Goal: Information Seeking & Learning: Learn about a topic

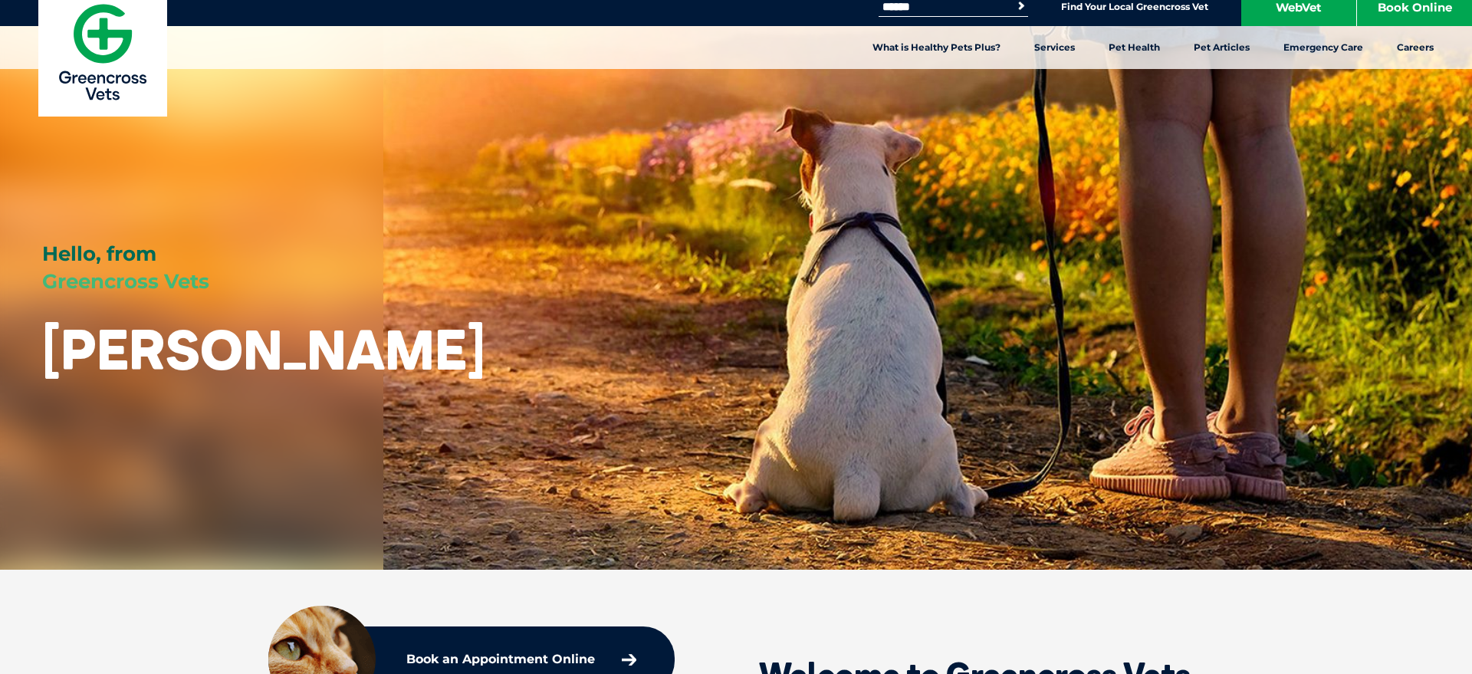
scroll to position [14, 0]
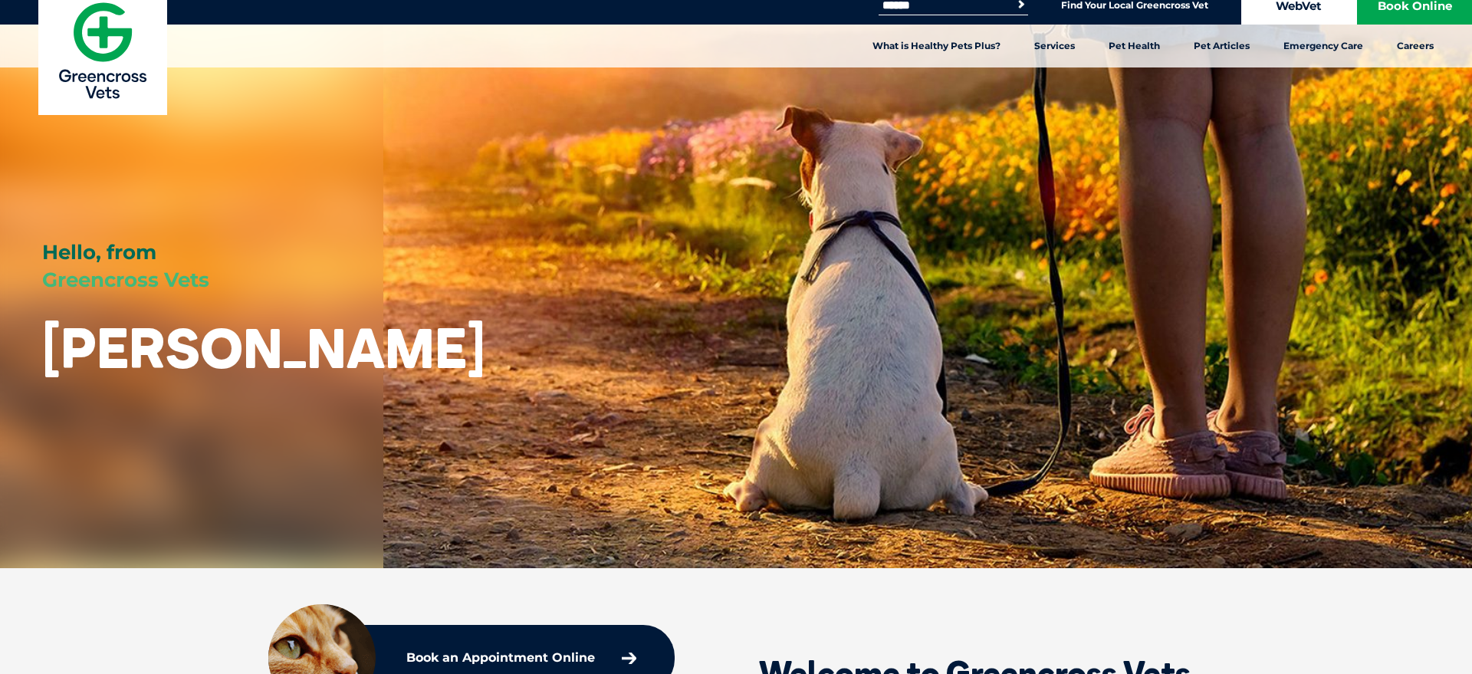
click at [1281, 5] on link "WebVet" at bounding box center [1299, 5] width 115 height 38
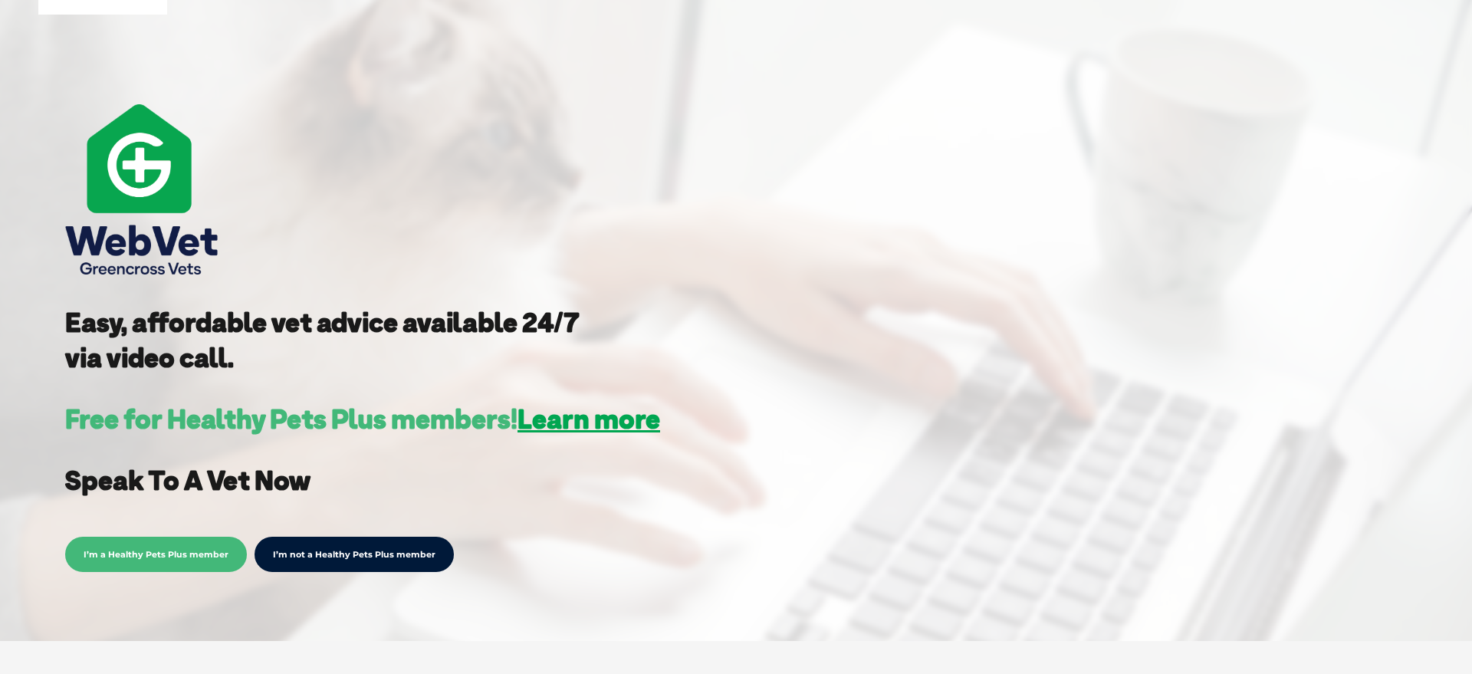
scroll to position [116, 0]
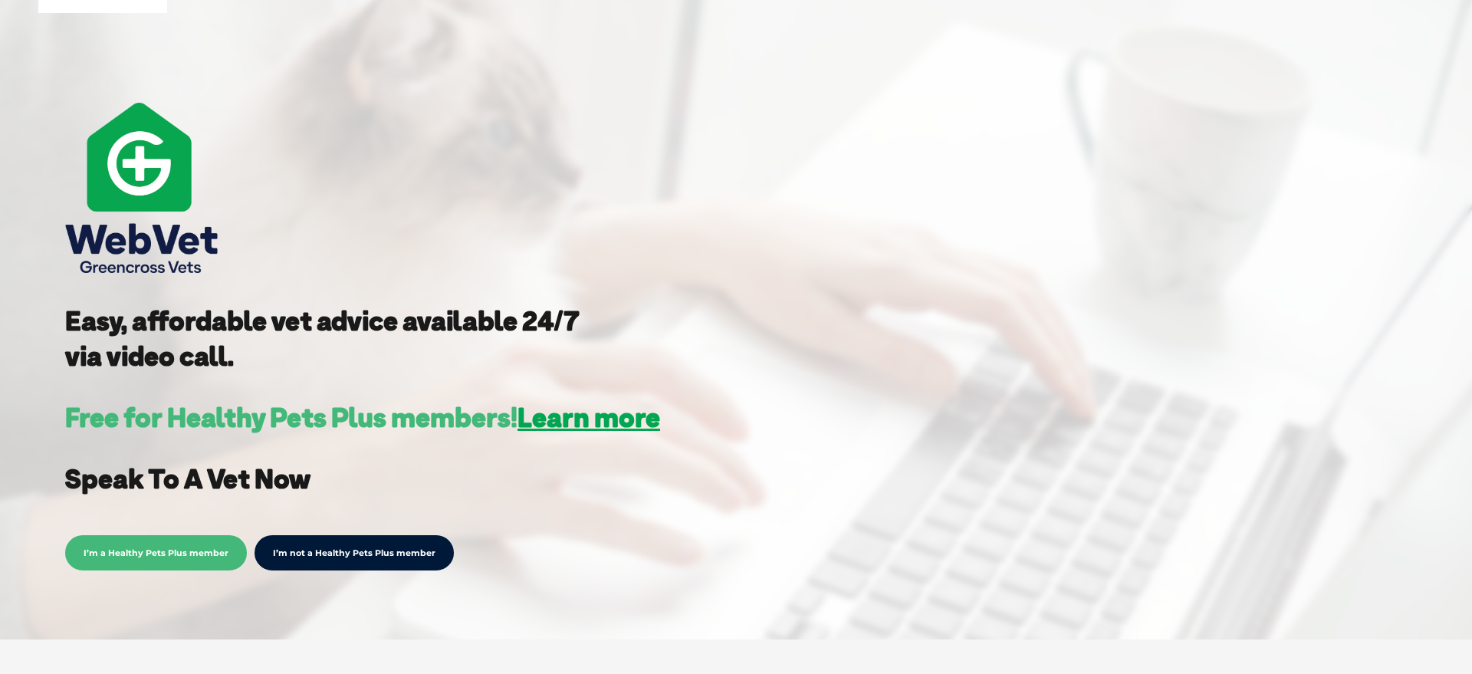
click at [126, 538] on span "I’m a Healthy Pets Plus member" at bounding box center [156, 552] width 182 height 35
